Goal: Task Accomplishment & Management: Use online tool/utility

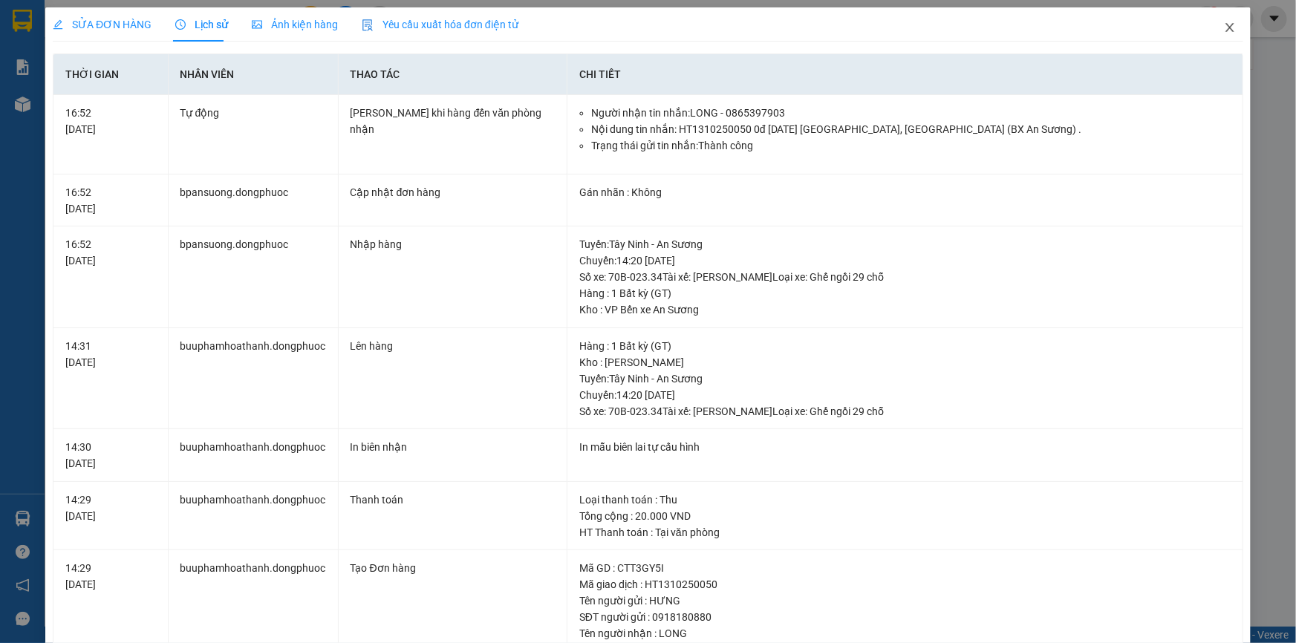
click at [1224, 25] on icon "close" at bounding box center [1230, 28] width 12 height 12
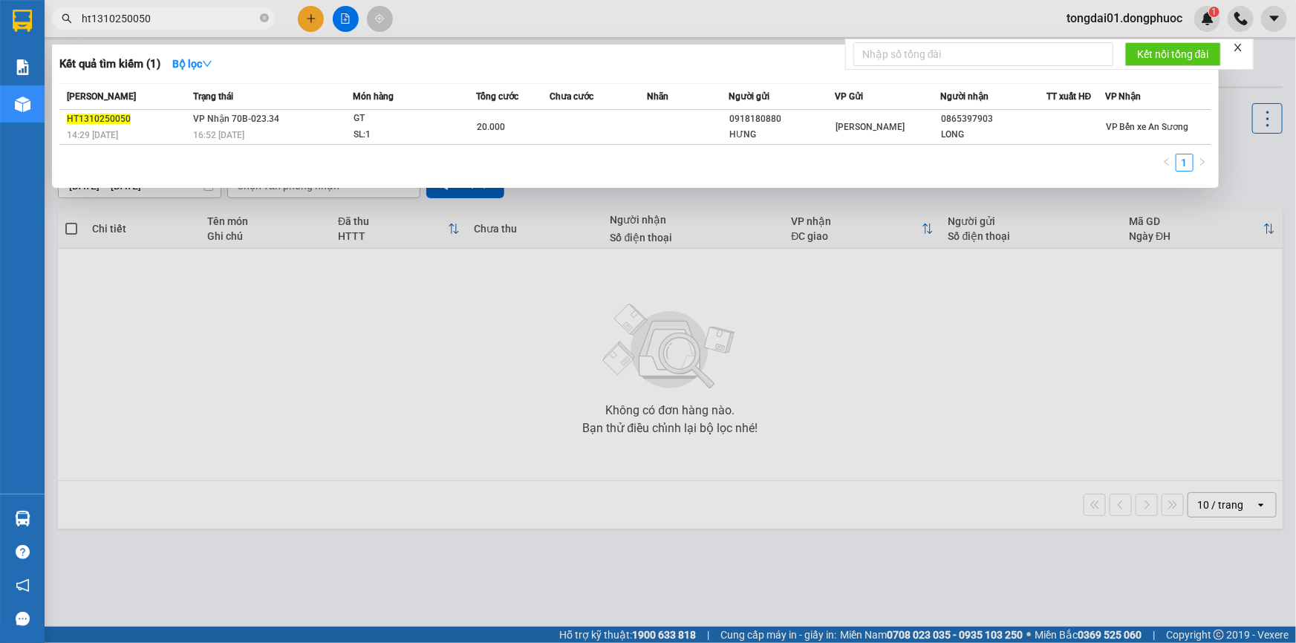
click at [192, 20] on input "ht1310250050" at bounding box center [169, 18] width 175 height 16
click at [192, 19] on input "ht1310250050" at bounding box center [169, 18] width 175 height 16
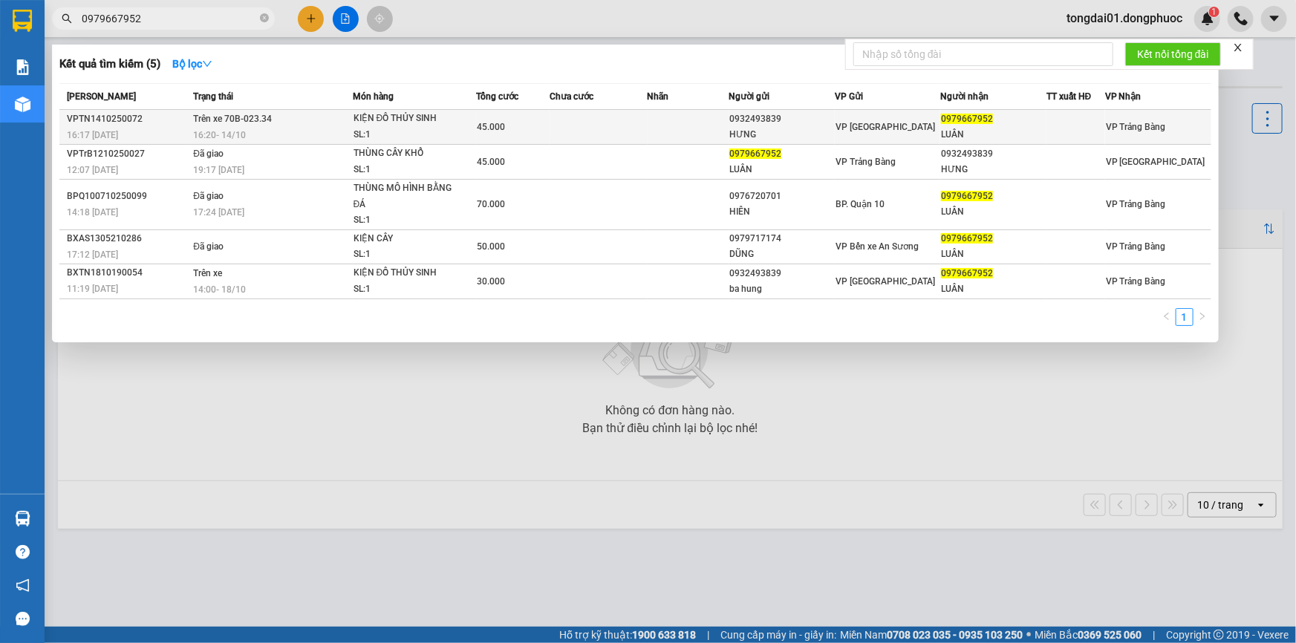
type input "0979667952"
click at [190, 120] on td "Trên xe 70B-023.34 16:20 [DATE]" at bounding box center [270, 127] width 163 height 35
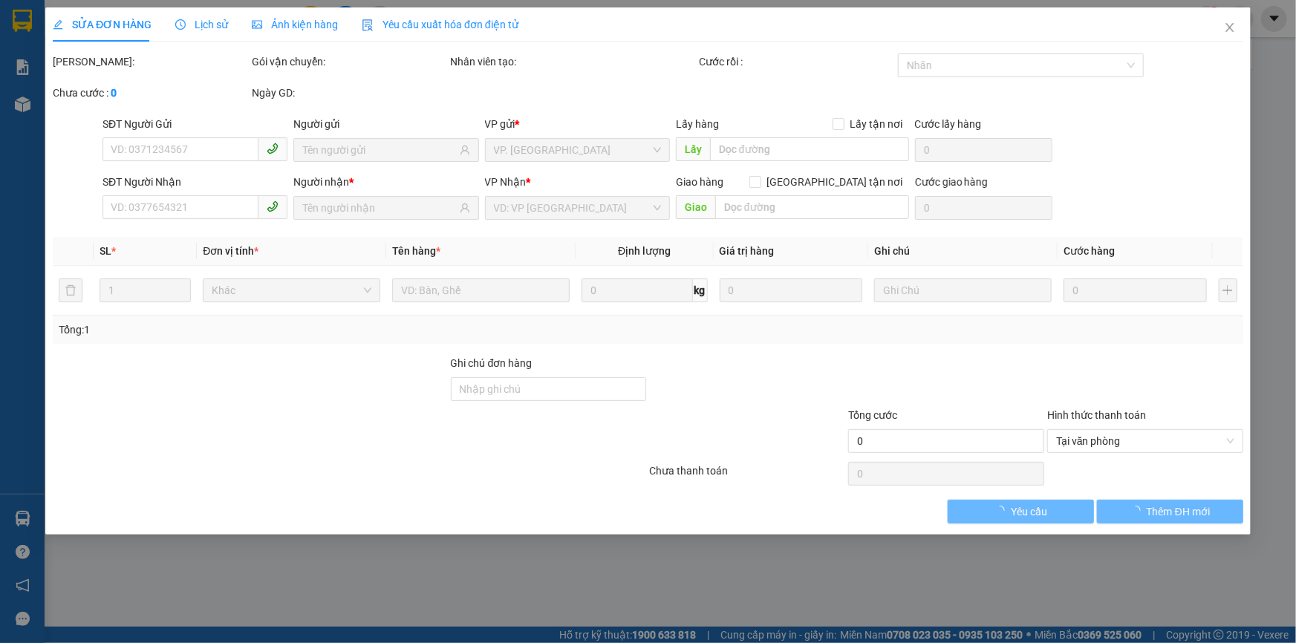
type input "0932493839"
type input "HƯNG"
type input "0979667952"
type input "LUÂN"
type input "45.000"
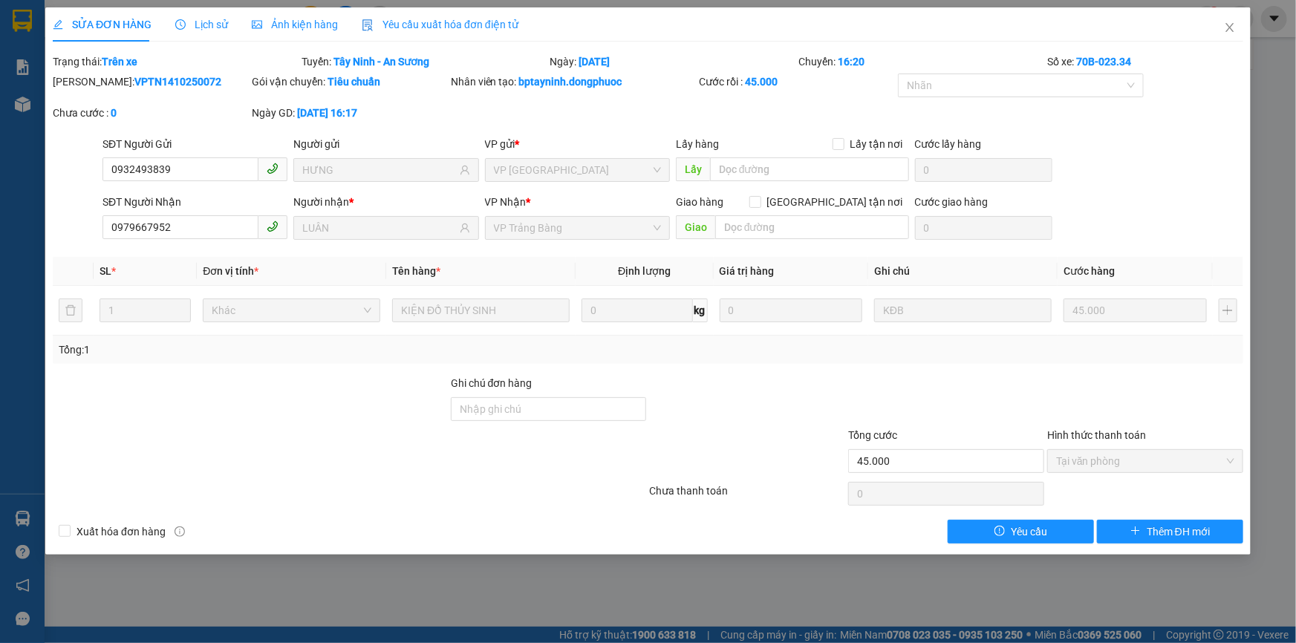
click at [205, 19] on span "Lịch sử" at bounding box center [201, 25] width 53 height 12
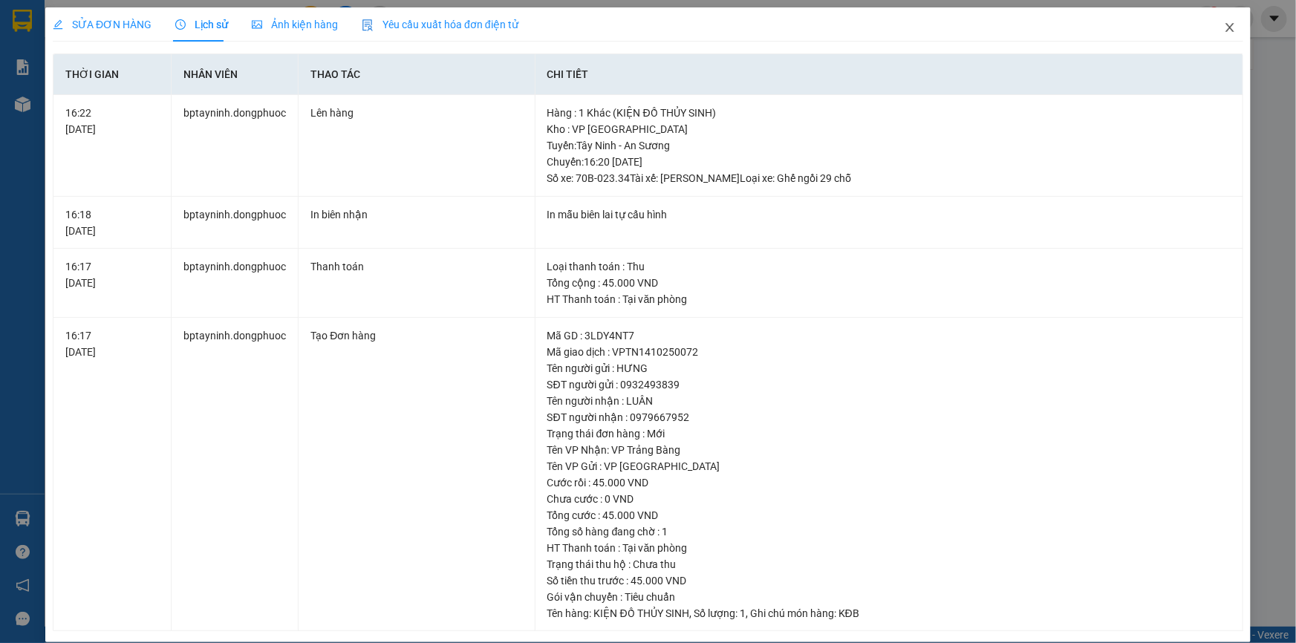
click at [1225, 27] on icon "close" at bounding box center [1229, 27] width 8 height 9
